Goal: Communication & Community: Answer question/provide support

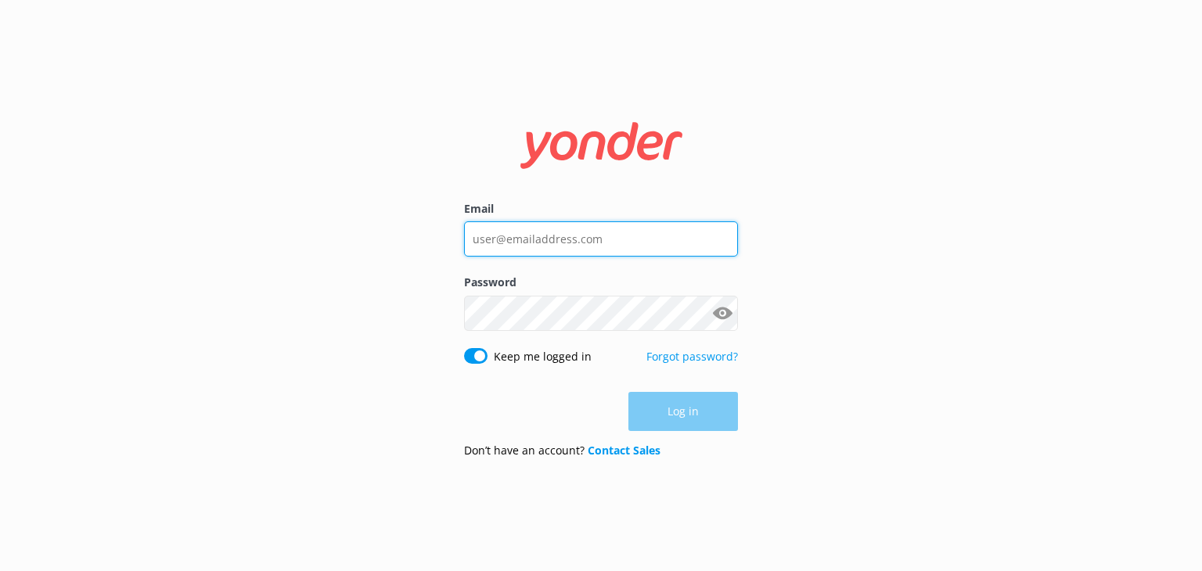
type input "[EMAIL_ADDRESS][DOMAIN_NAME]"
click at [684, 408] on div "Log in" at bounding box center [601, 411] width 274 height 39
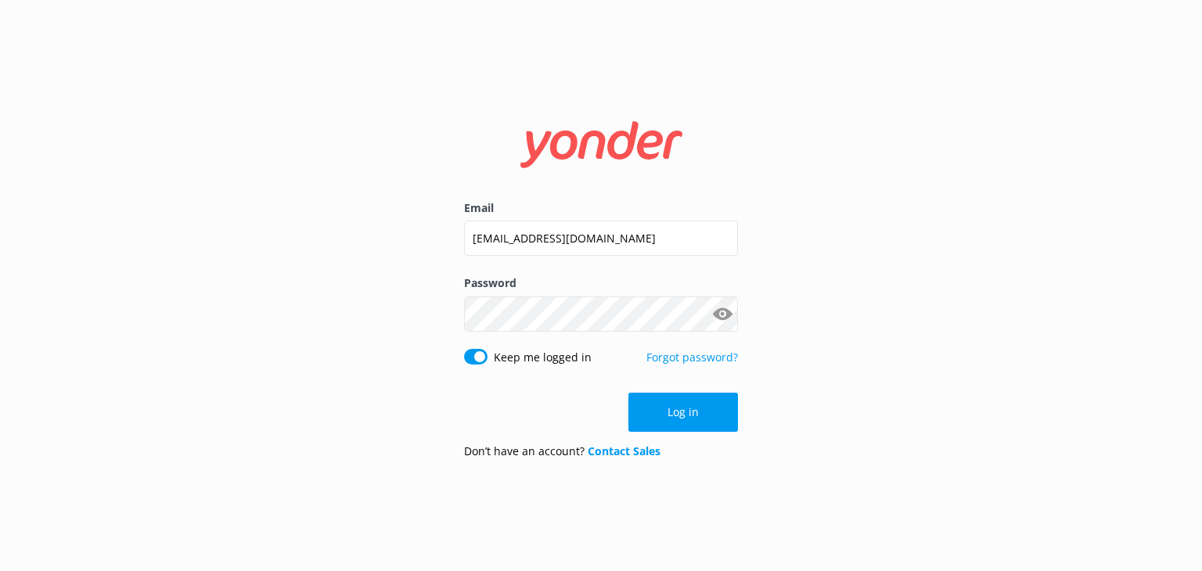
click at [684, 408] on button "Log in" at bounding box center [683, 412] width 110 height 39
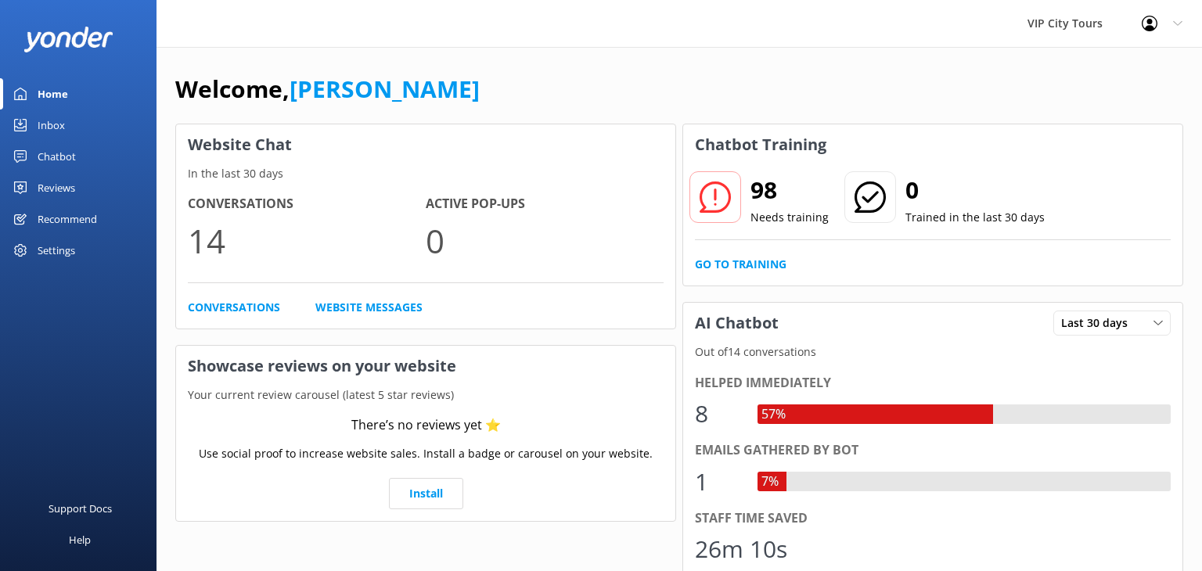
click at [62, 124] on div "Inbox" at bounding box center [51, 125] width 27 height 31
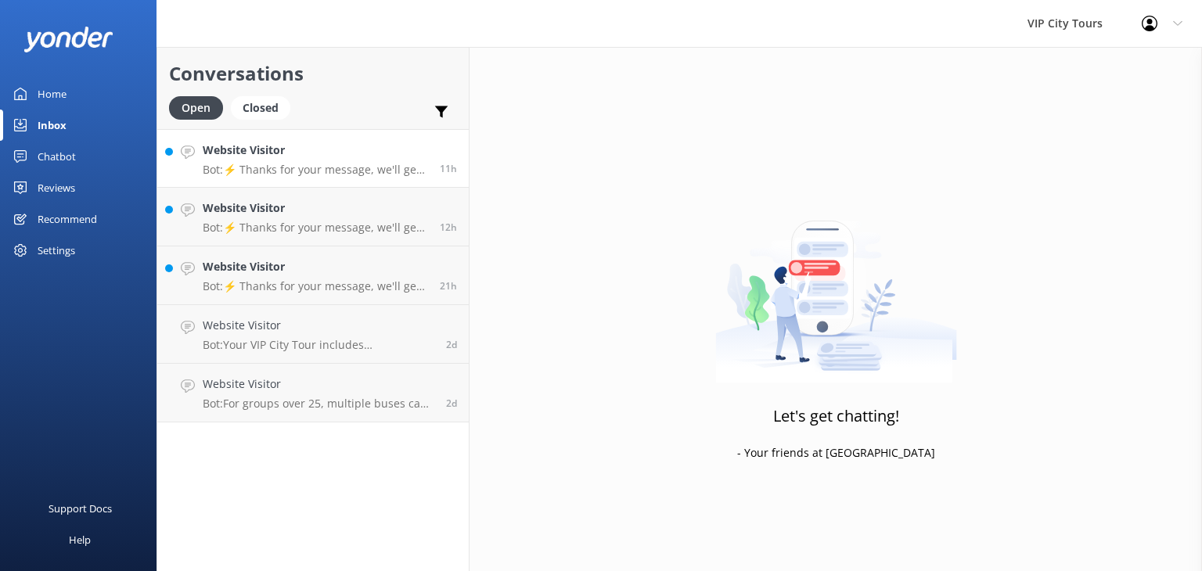
click at [362, 156] on h4 "Website Visitor" at bounding box center [315, 150] width 225 height 17
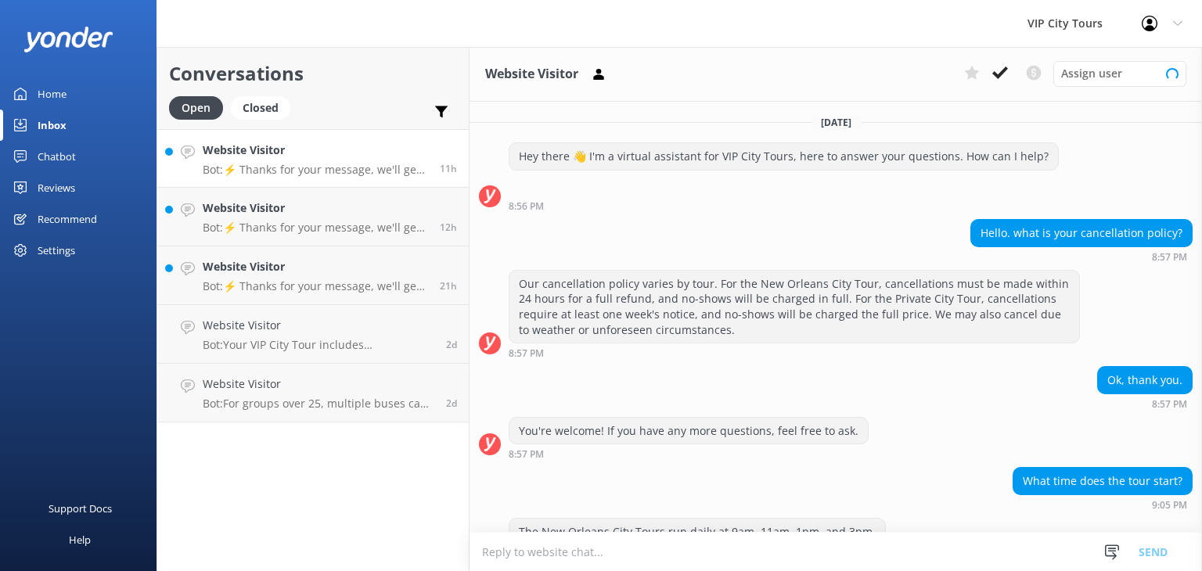
scroll to position [282, 0]
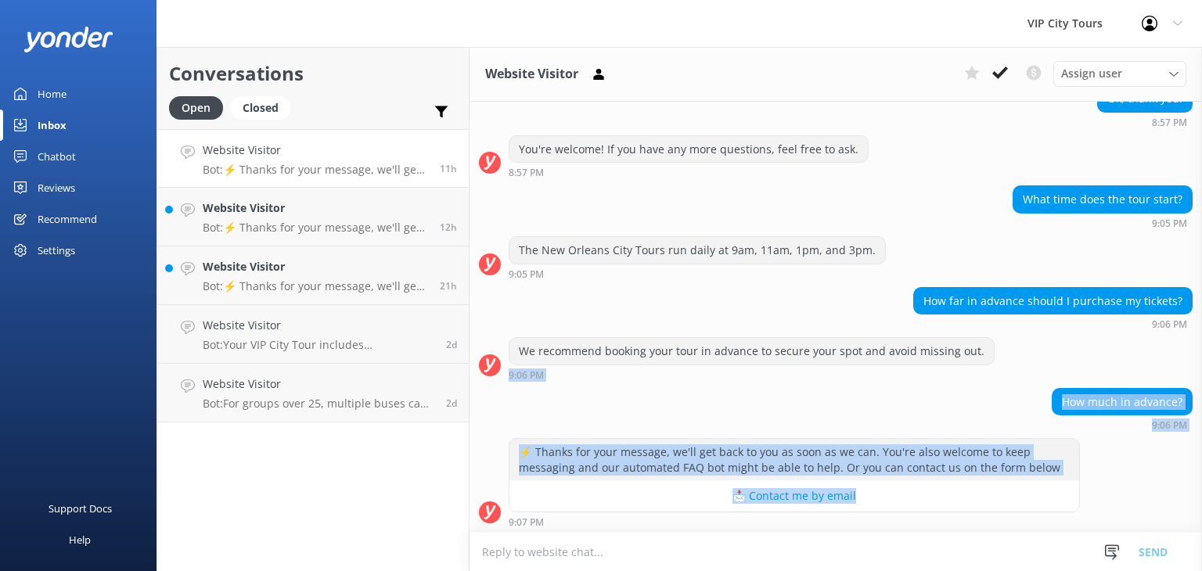
drag, startPoint x: 1201, startPoint y: 497, endPoint x: 1200, endPoint y: 351, distance: 146.3
click at [1200, 351] on div "[DATE] Hey there 👋 I'm a virtual assistant for VIP City Tours, here to answer y…" at bounding box center [836, 177] width 732 height 715
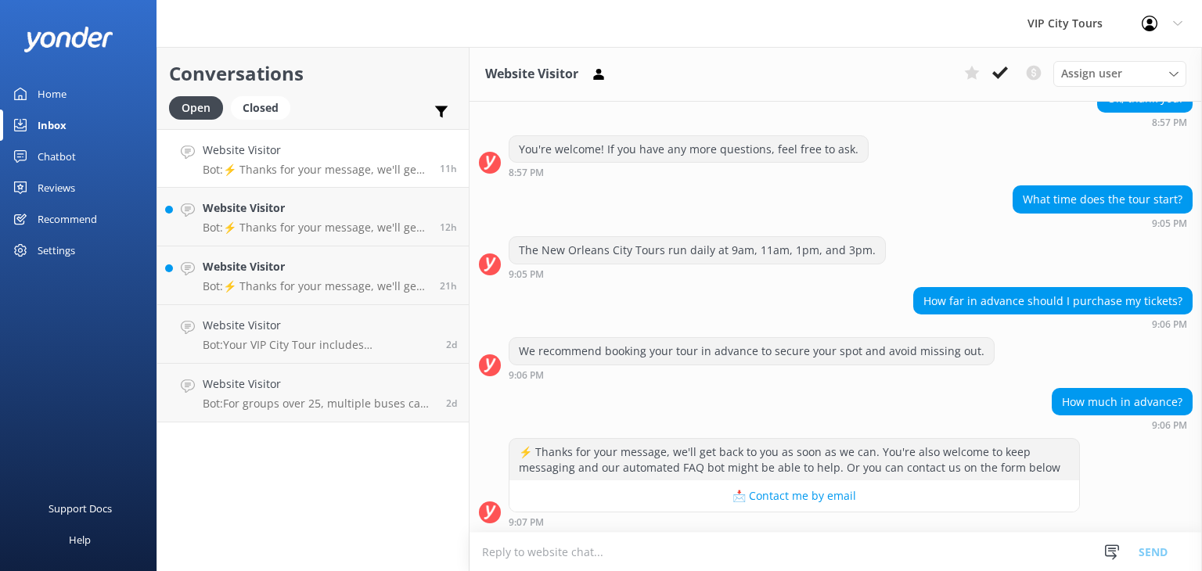
click at [957, 108] on div "Ok, thank you. 8:57 PM" at bounding box center [836, 106] width 732 height 43
click at [1102, 108] on div "Ok, thank you." at bounding box center [1145, 98] width 94 height 27
click at [1008, 128] on div "Ok, thank you. 8:57 PM" at bounding box center [836, 110] width 732 height 51
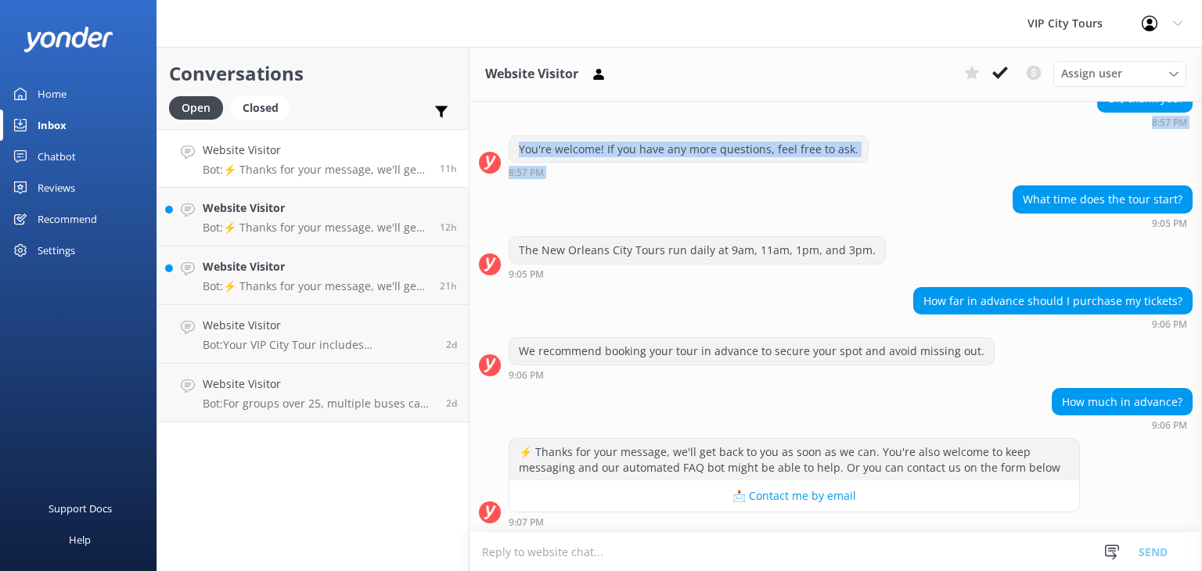
drag, startPoint x: 1008, startPoint y: 128, endPoint x: 950, endPoint y: 146, distance: 60.6
click at [950, 146] on div "[DATE] Hey there 👋 I'm a virtual assistant for VIP City Tours, here to answer y…" at bounding box center [836, 177] width 732 height 715
click at [949, 146] on div "You're welcome! If you have any more questions, feel free to ask. 8:57 PM" at bounding box center [836, 156] width 732 height 43
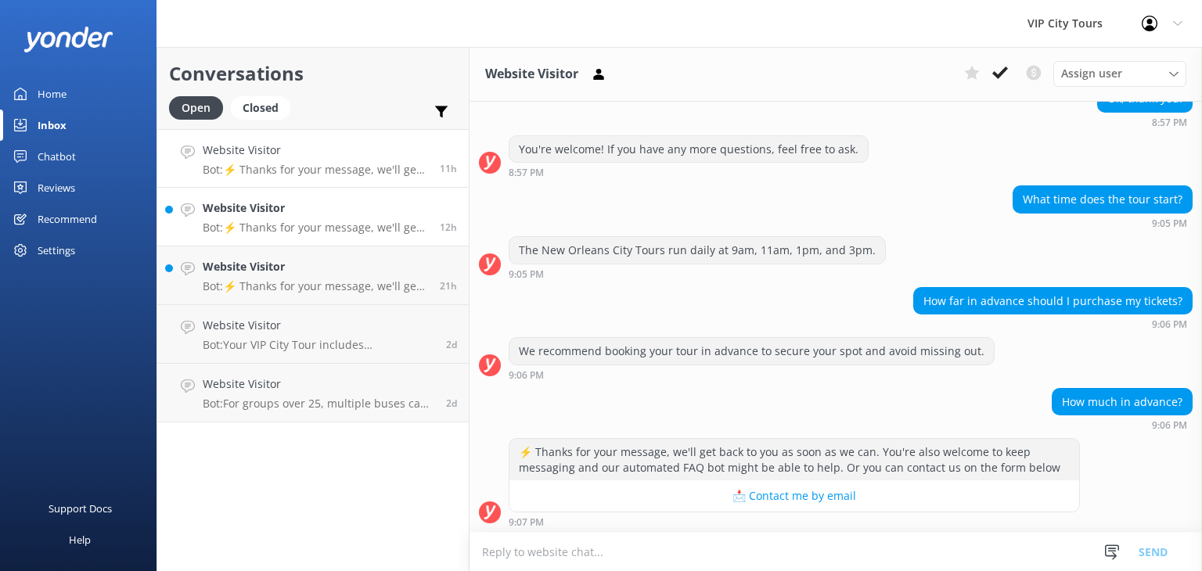
click at [344, 212] on h4 "Website Visitor" at bounding box center [315, 208] width 225 height 17
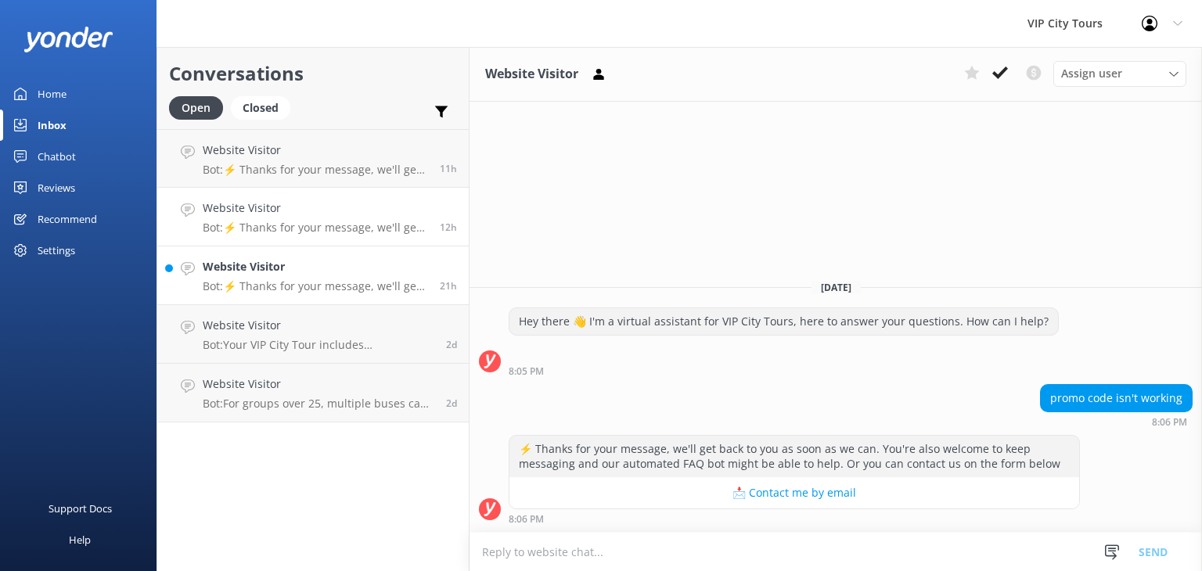
click at [362, 291] on p "Bot: ⚡ Thanks for your message, we'll get back to you as soon as we can. You're…" at bounding box center [315, 286] width 225 height 14
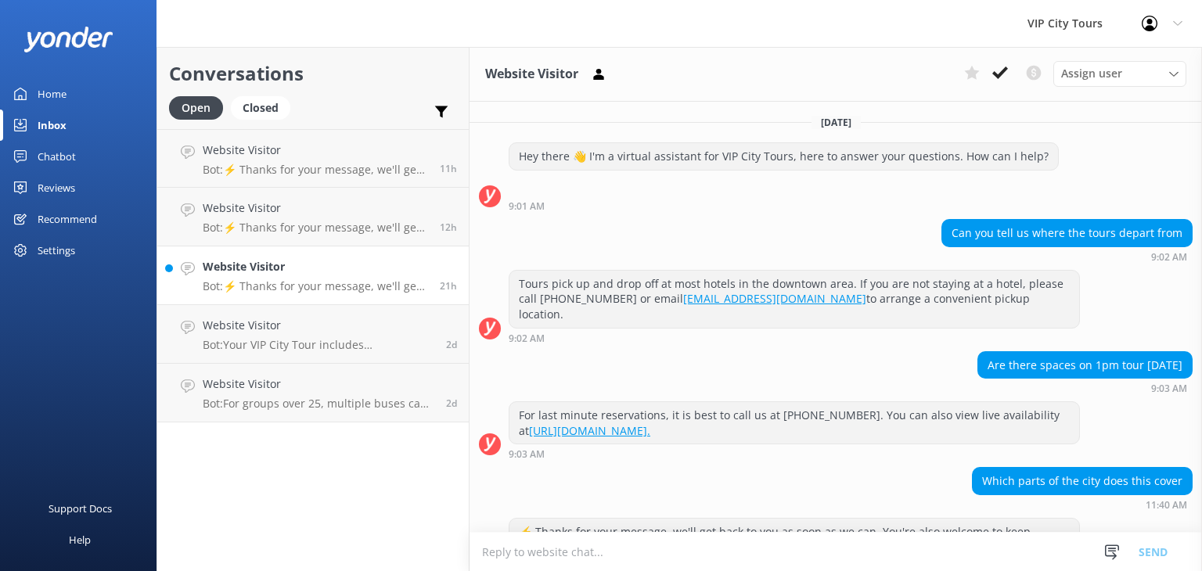
scroll to position [212, 0]
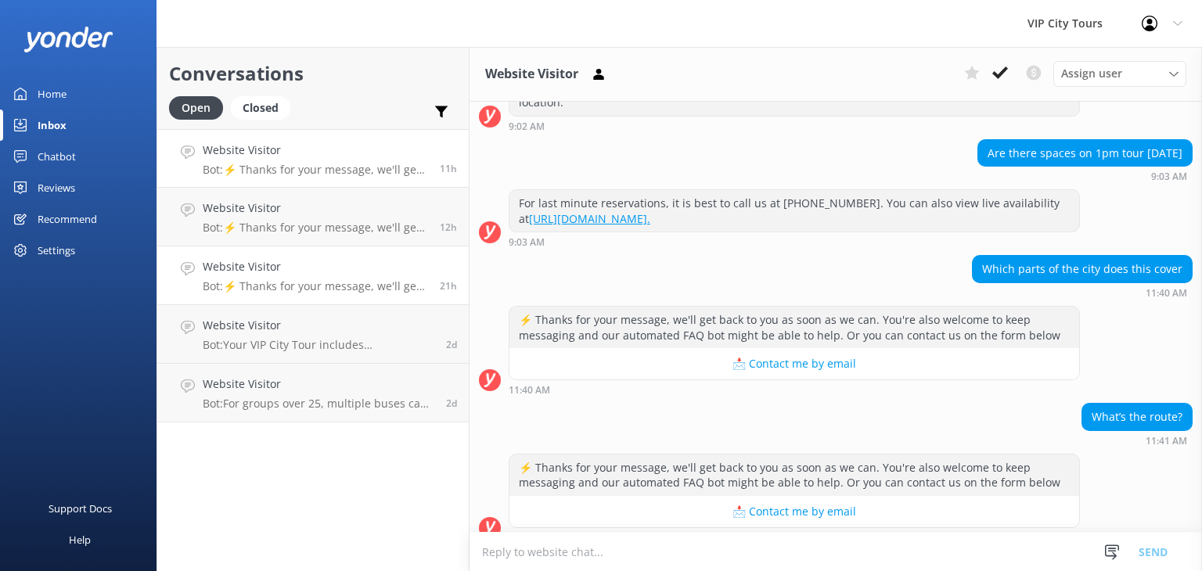
click at [348, 171] on p "Bot: ⚡ Thanks for your message, we'll get back to you as soon as we can. You're…" at bounding box center [315, 170] width 225 height 14
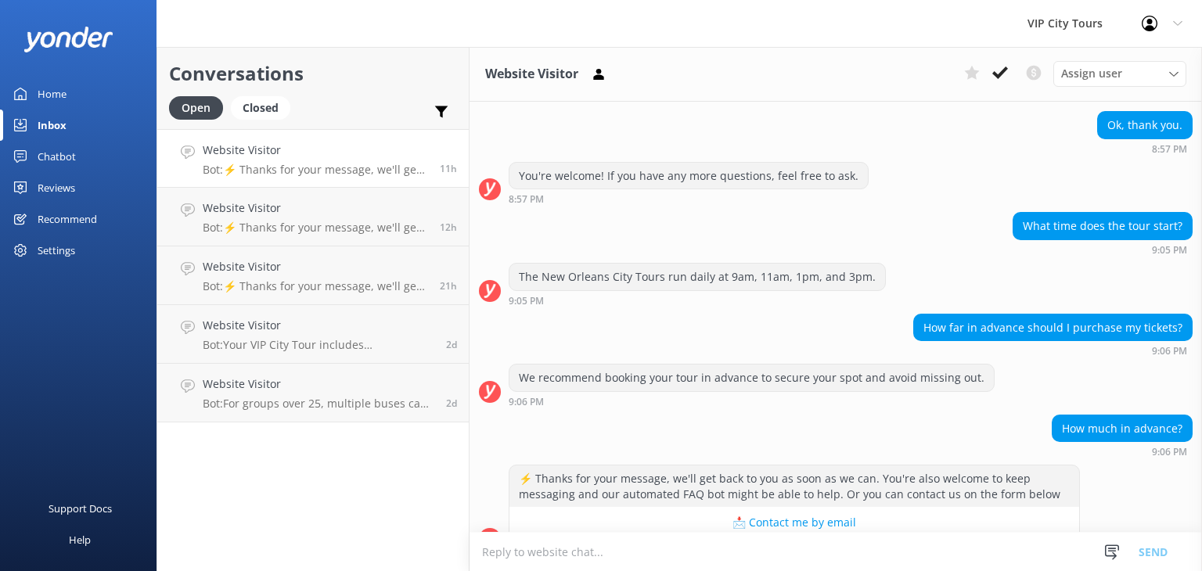
scroll to position [282, 0]
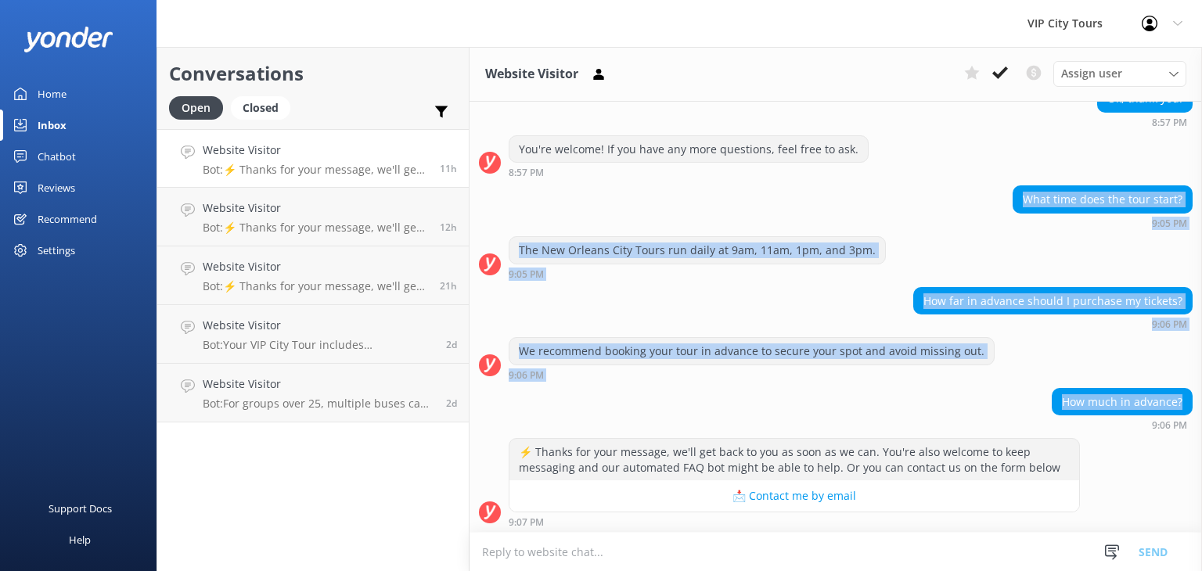
drag, startPoint x: 1201, startPoint y: 412, endPoint x: 1200, endPoint y: 169, distance: 243.4
click at [1200, 169] on div "[DATE] Hey there 👋 I'm a virtual assistant for VIP City Tours, here to answer y…" at bounding box center [836, 177] width 732 height 715
click at [1175, 445] on div "⚡ Thanks for your message, we'll get back to you as soon as we can. You're also…" at bounding box center [836, 482] width 732 height 89
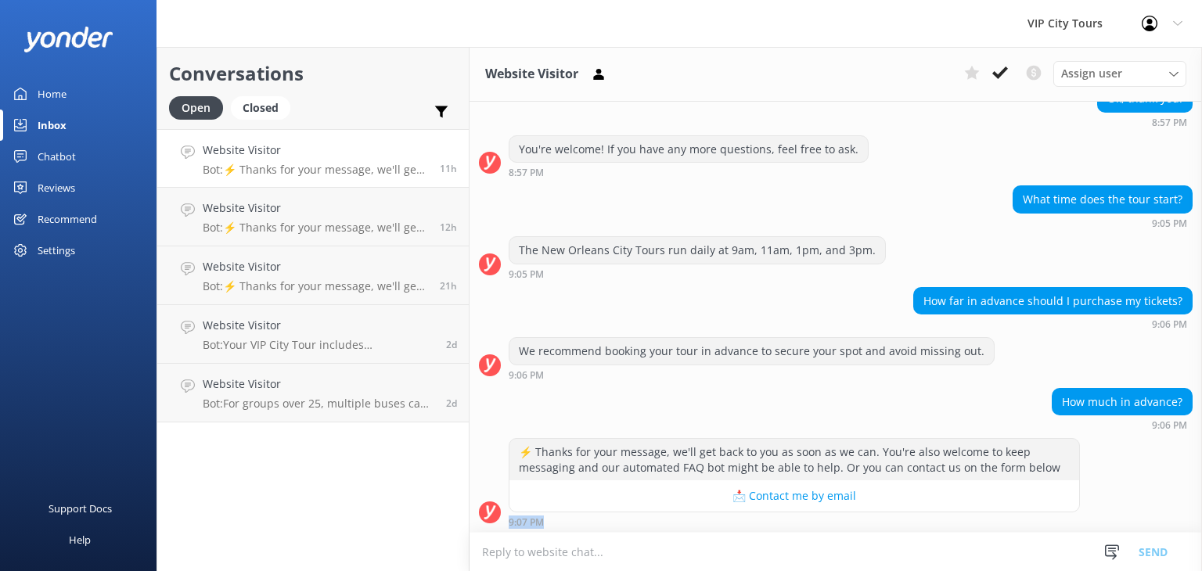
drag, startPoint x: 1201, startPoint y: 520, endPoint x: 1056, endPoint y: 491, distance: 147.6
click at [1056, 491] on div "⚡ Thanks for your message, we'll get back to you as soon as we can. You're also…" at bounding box center [836, 482] width 732 height 89
click at [1147, 470] on div "⚡ Thanks for your message, we'll get back to you as soon as we can. You're also…" at bounding box center [836, 482] width 732 height 89
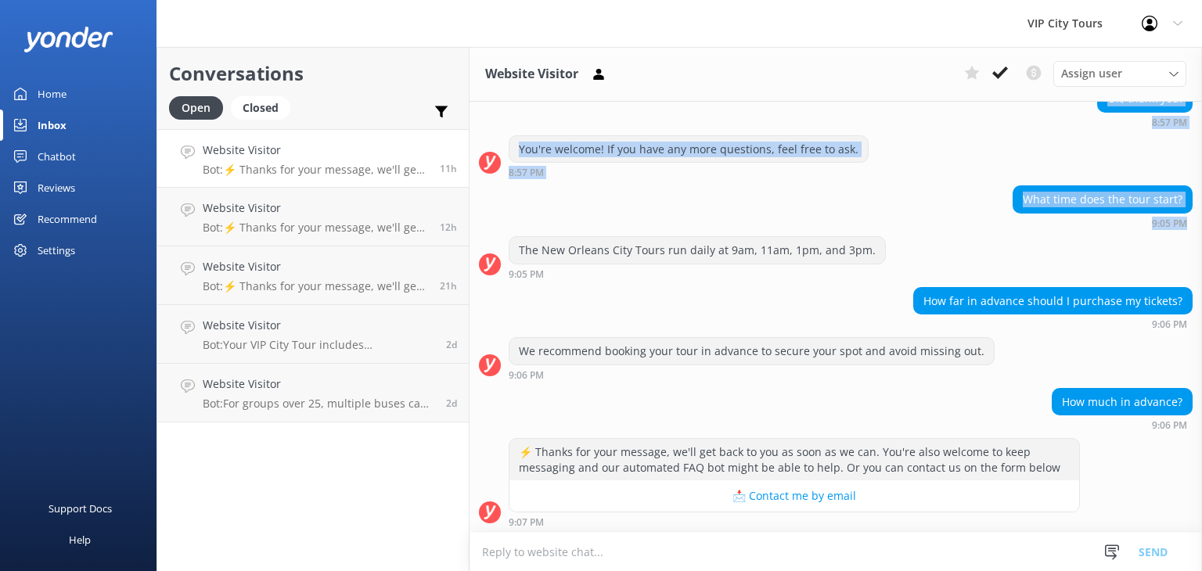
scroll to position [0, 0]
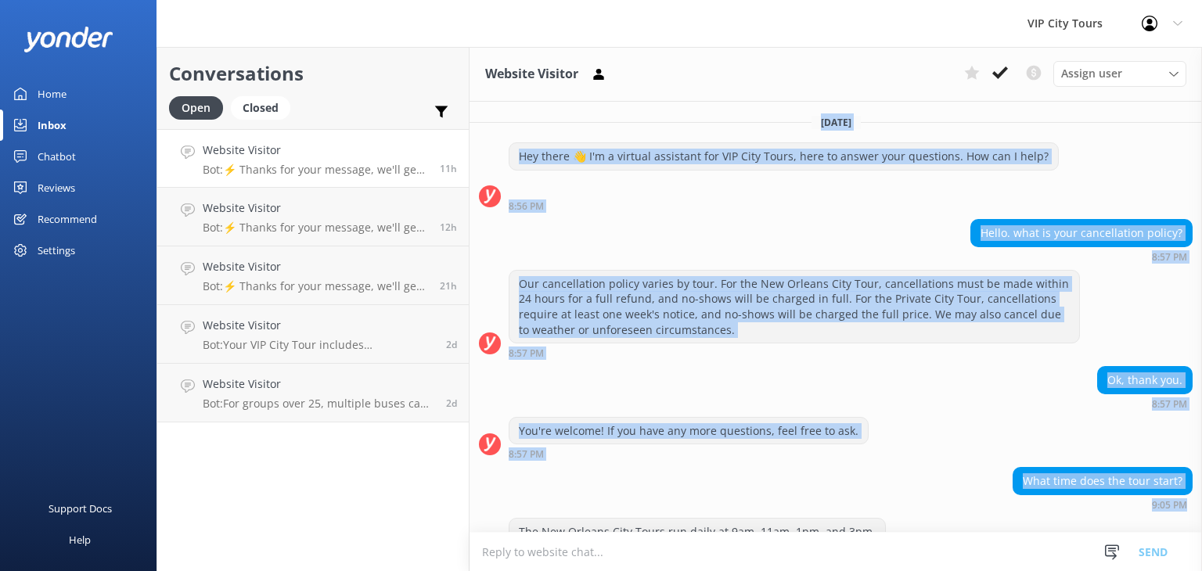
drag, startPoint x: 1201, startPoint y: 221, endPoint x: 1200, endPoint y: -13, distance: 234.0
click at [1200, 0] on html "VIP City Tours Profile Settings Logout Home Inbox Chatbot Content Products Chat…" at bounding box center [601, 285] width 1202 height 571
click at [1130, 117] on div "[DATE]" at bounding box center [836, 121] width 732 height 17
